Goal: Task Accomplishment & Management: Complete application form

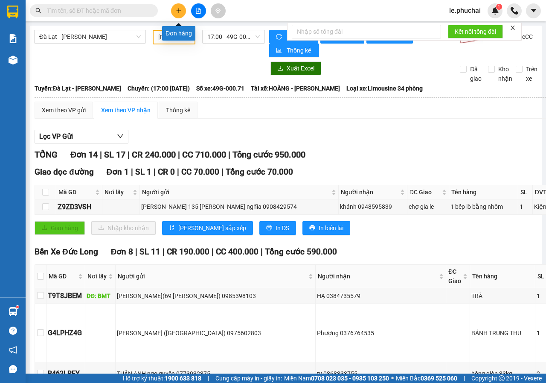
click at [177, 7] on button at bounding box center [178, 10] width 15 height 15
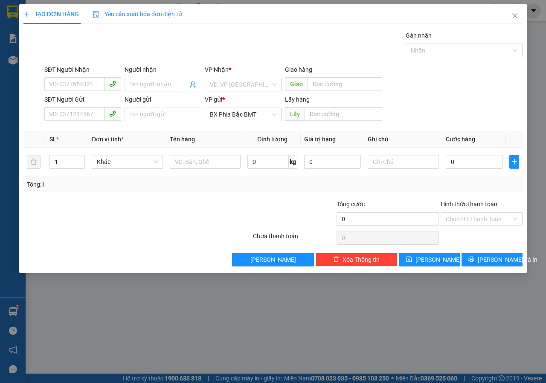
click at [88, 76] on div "SĐT Người Nhận" at bounding box center [82, 71] width 77 height 13
click at [90, 87] on input "SĐT Người Nhận" at bounding box center [74, 84] width 60 height 14
type input "0918007555"
click at [55, 102] on div "0918007555 - LÝ" at bounding box center [82, 101] width 67 height 9
type input "LÝ"
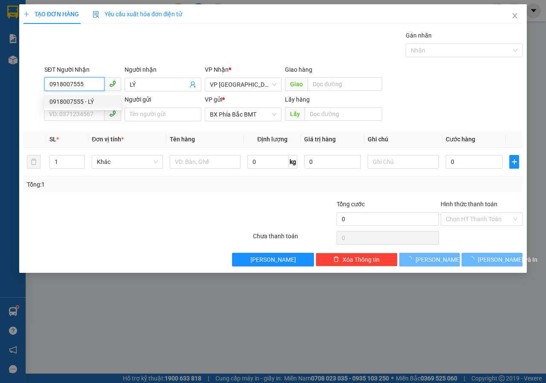
type input "50.000"
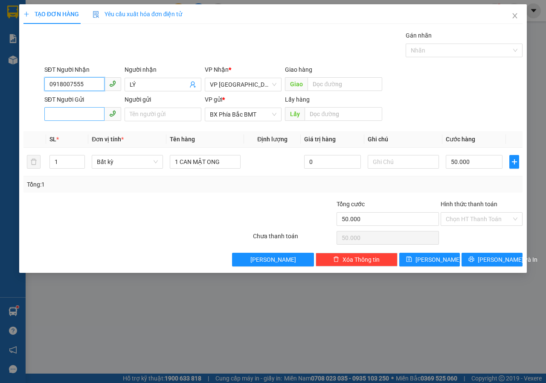
type input "0918007555"
click at [68, 113] on input "SĐT Người Gửi" at bounding box center [74, 114] width 60 height 14
click at [74, 132] on div "0708233456 - SƠN" at bounding box center [82, 131] width 67 height 9
type input "0708233456"
type input "SƠN"
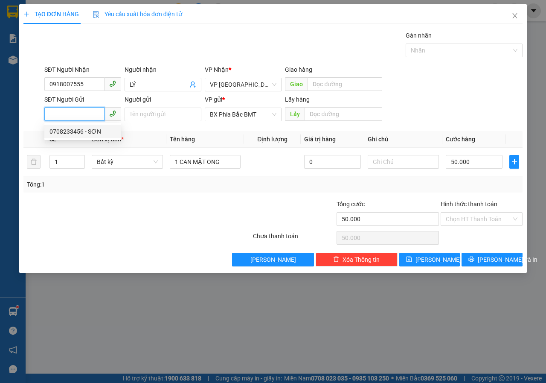
type input "BMT"
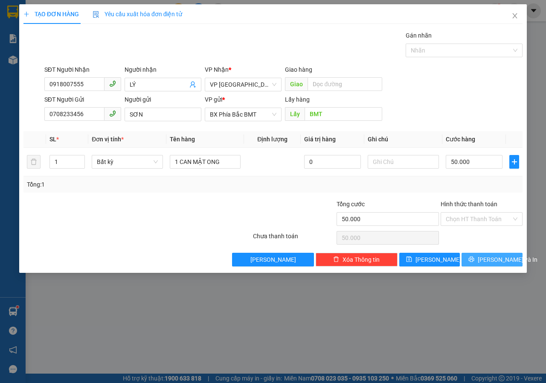
click at [482, 259] on button "[PERSON_NAME] và In" at bounding box center [492, 260] width 61 height 14
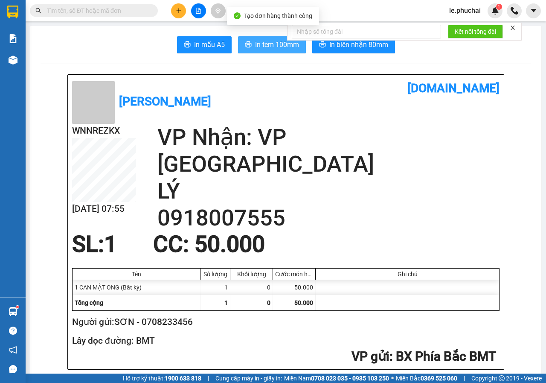
click at [262, 48] on span "In tem 100mm" at bounding box center [277, 44] width 44 height 11
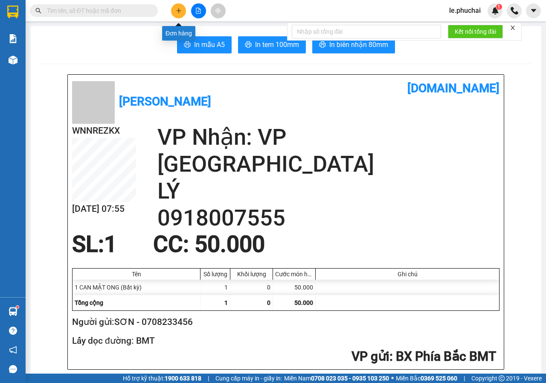
click at [180, 12] on icon "plus" at bounding box center [179, 11] width 6 height 6
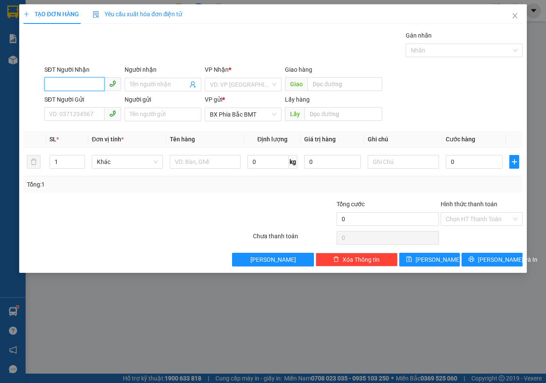
click at [88, 81] on input "SĐT Người Nhận" at bounding box center [74, 84] width 60 height 14
type input "0898548777"
click at [84, 105] on div "0898548777 - [PERSON_NAME]" at bounding box center [91, 101] width 84 height 9
type input "[PERSON_NAME]"
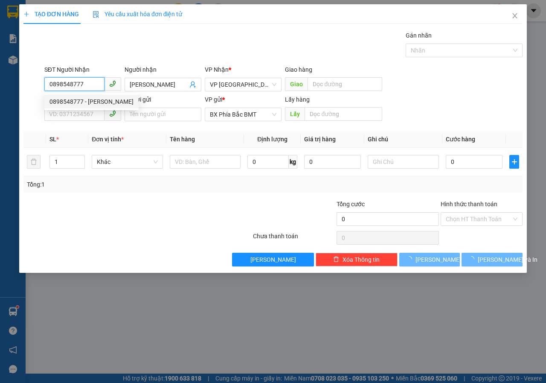
type input "50.000"
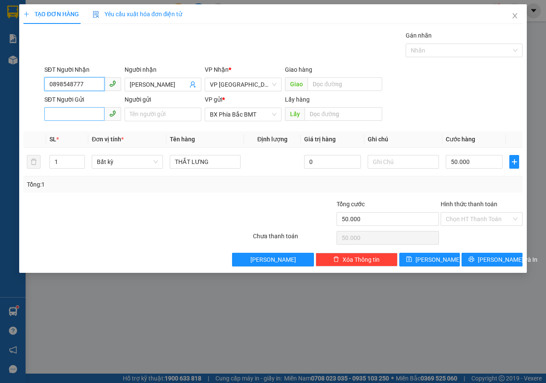
type input "0898548777"
click at [82, 115] on input "SĐT Người Gửi" at bounding box center [74, 114] width 60 height 14
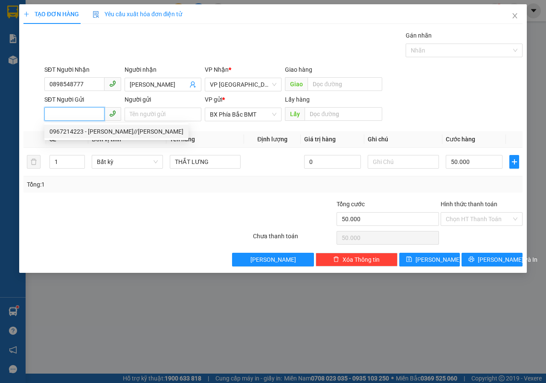
click at [119, 131] on div "0967214223 - [PERSON_NAME]//[PERSON_NAME]" at bounding box center [116, 131] width 134 height 9
type input "0967214223"
type input "[PERSON_NAME]//[PERSON_NAME]"
type input "bmt"
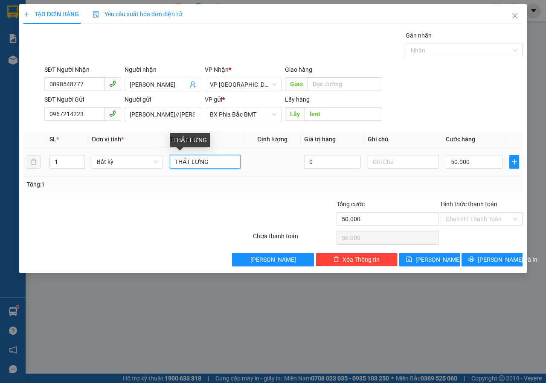
click at [212, 163] on input "THẮT LƯNG" at bounding box center [205, 162] width 71 height 14
drag, startPoint x: 212, startPoint y: 163, endPoint x: 171, endPoint y: 157, distance: 41.3
click at [171, 157] on input "THẮT LƯNG" at bounding box center [205, 162] width 71 height 14
drag, startPoint x: 213, startPoint y: 163, endPoint x: 175, endPoint y: 160, distance: 38.1
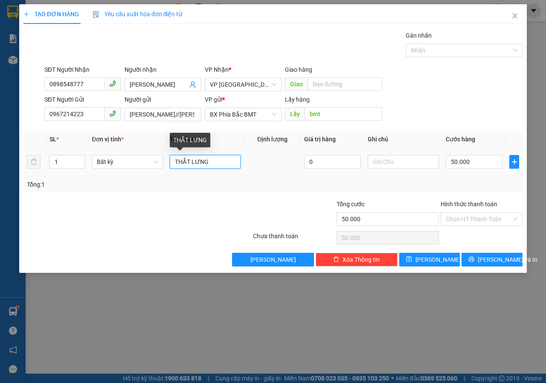
click at [175, 160] on input "THẮT LƯNG" at bounding box center [205, 162] width 71 height 14
type input "D"
type input "ĐỒNG HỒ"
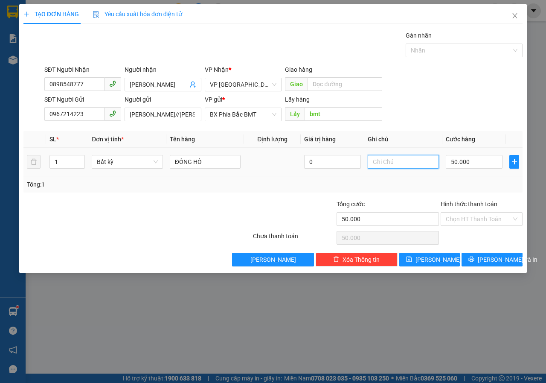
click at [391, 167] on input "text" at bounding box center [403, 162] width 71 height 14
type input "HÀNG DỂ VỠ CẨN THẬN"
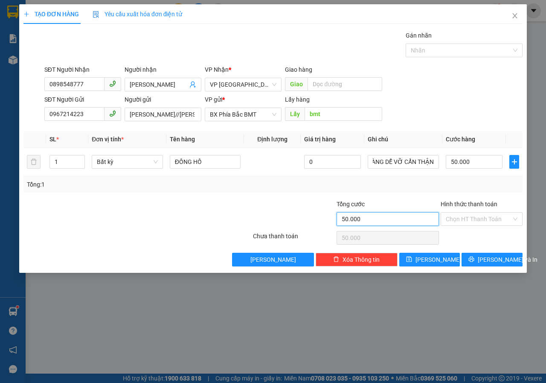
click at [418, 221] on input "50.000" at bounding box center [388, 219] width 103 height 14
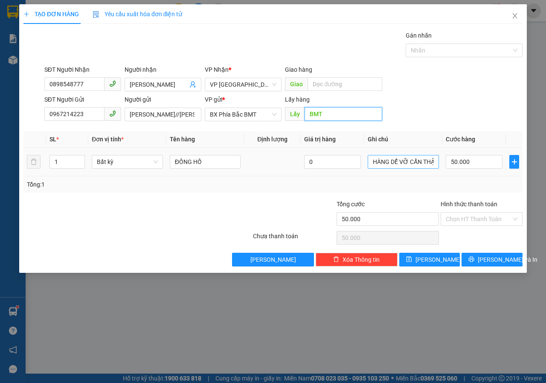
type input "BMT"
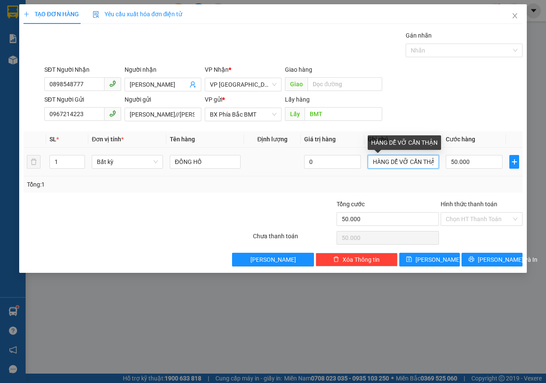
click at [428, 164] on input "HÀNG DỂ VỠ CẨN THẬN" at bounding box center [403, 162] width 71 height 14
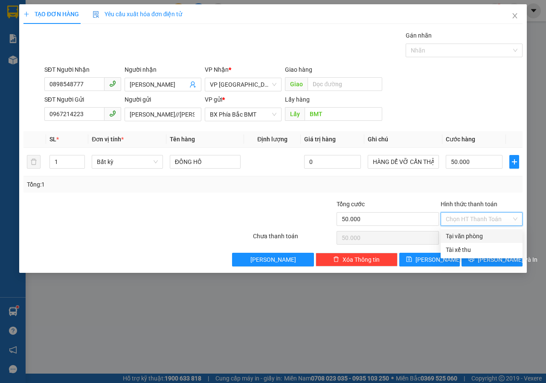
click at [468, 221] on input "Hình thức thanh toán" at bounding box center [479, 218] width 66 height 13
click at [469, 235] on div "Tại văn phòng" at bounding box center [482, 235] width 72 height 9
type input "0"
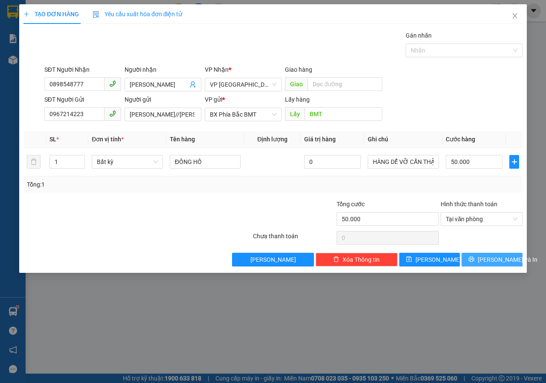
click at [482, 258] on button "[PERSON_NAME] và In" at bounding box center [492, 260] width 61 height 14
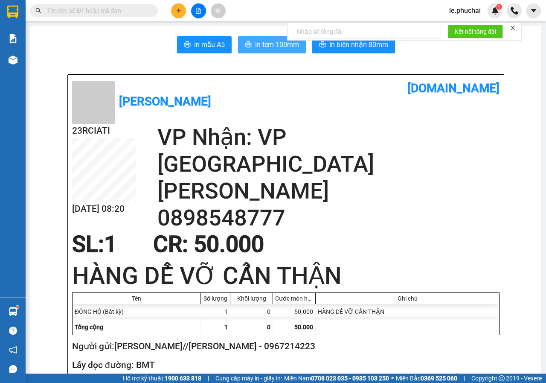
click at [280, 46] on span "In tem 100mm" at bounding box center [277, 44] width 44 height 11
